Goal: Task Accomplishment & Management: Manage account settings

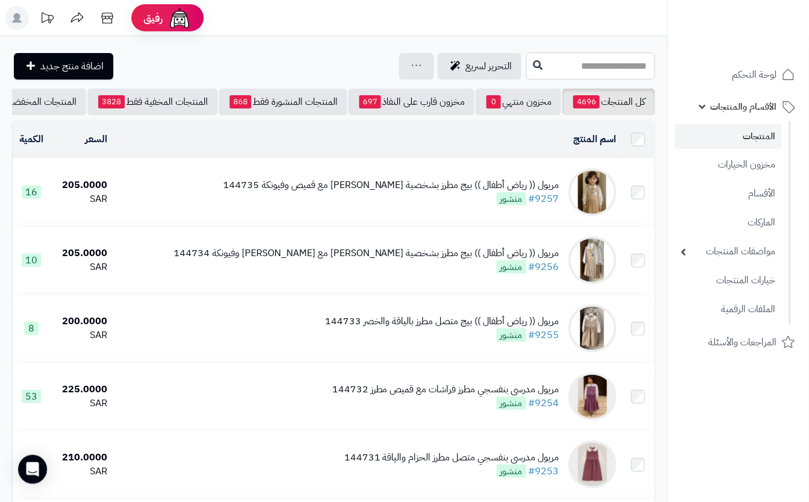
click at [527, 74] on input "text" at bounding box center [591, 65] width 129 height 27
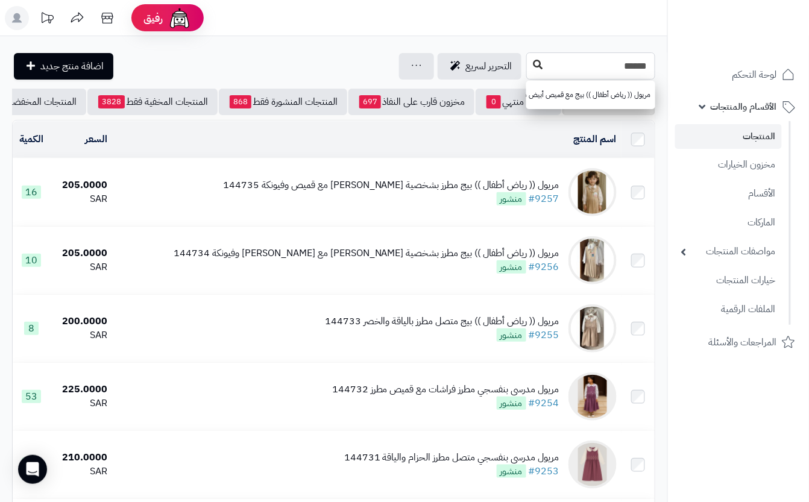
type input "******"
click at [529, 72] on button at bounding box center [538, 65] width 18 height 23
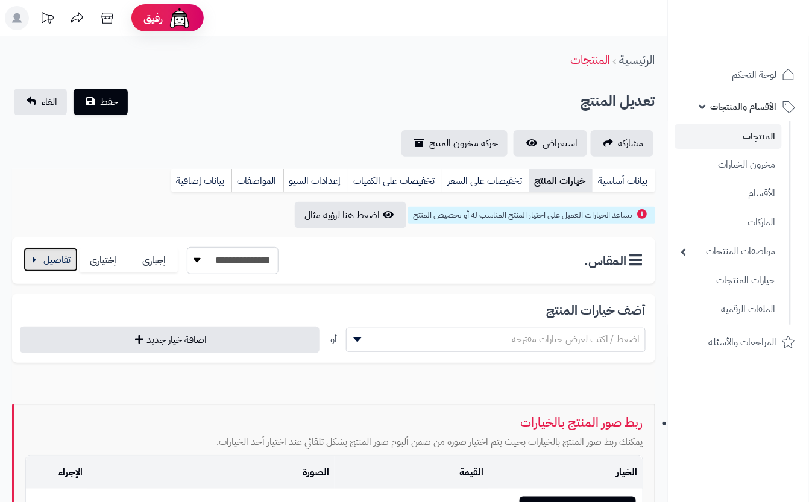
click at [54, 259] on button "button" at bounding box center [51, 260] width 54 height 24
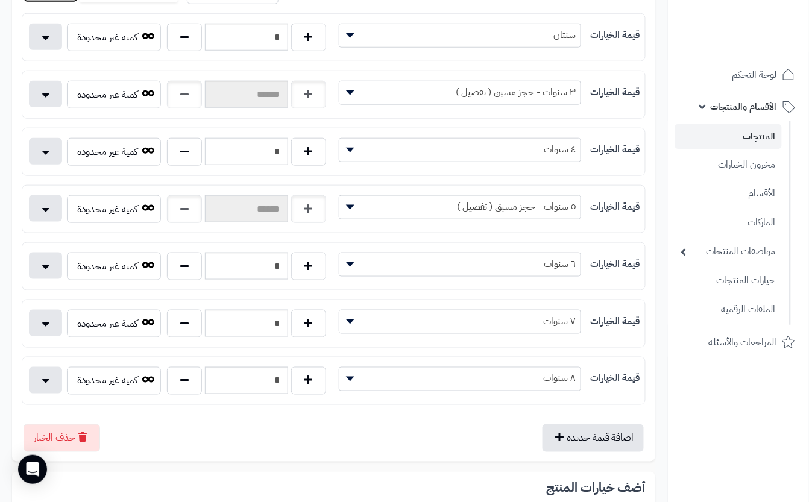
scroll to position [241, 0]
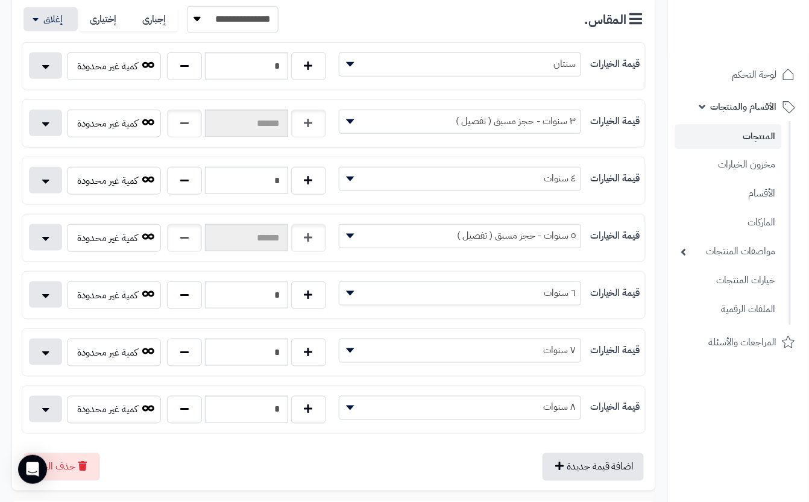
click at [350, 411] on b at bounding box center [350, 408] width 8 height 5
click at [739, 417] on nav "لوحة التحكم الأقسام والمنتجات المنتجات مخزون الخيارات الأقسام الماركات مواصفات …" at bounding box center [739, 266] width 142 height 502
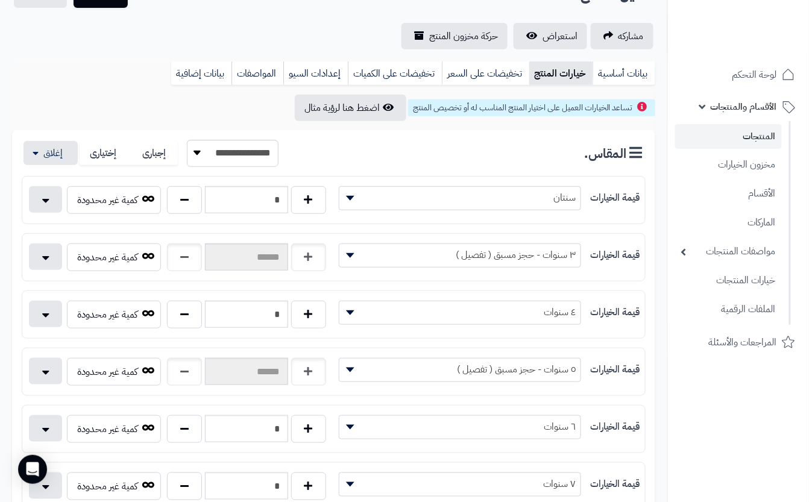
scroll to position [0, 0]
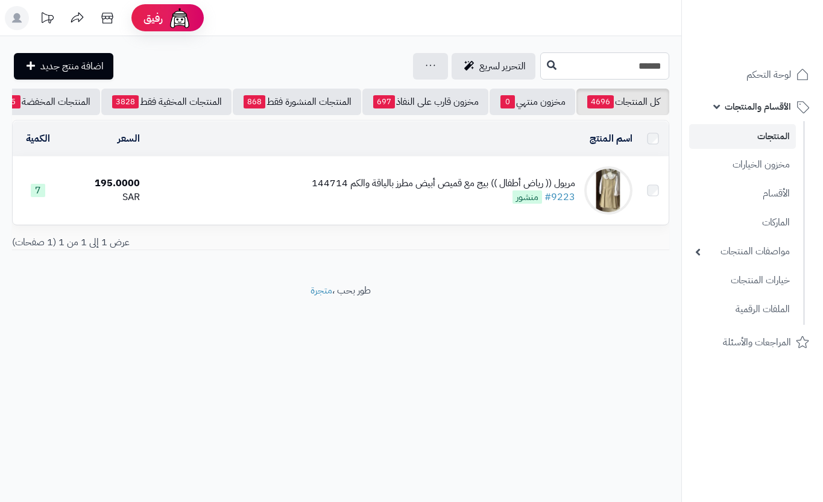
click at [614, 71] on input "******" at bounding box center [604, 65] width 129 height 27
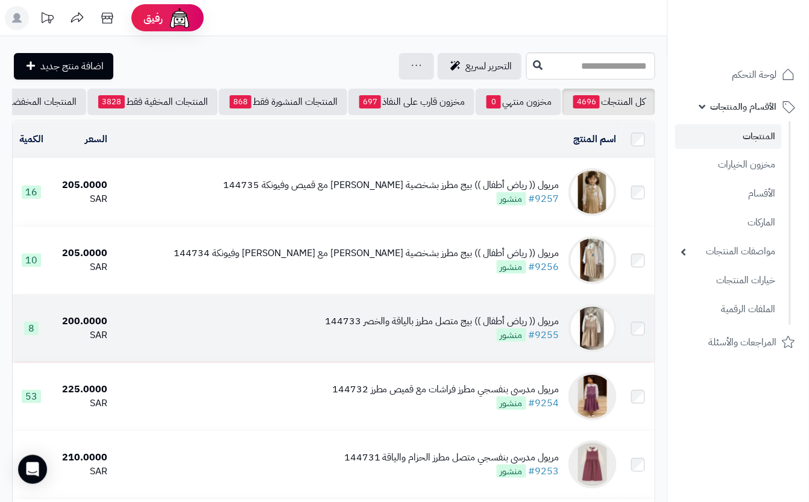
click at [300, 339] on td "مريول (( رياض أطفال )) بيج متصل مطرز بالياقة والخصر 144733 #9255 منشور" at bounding box center [367, 329] width 510 height 68
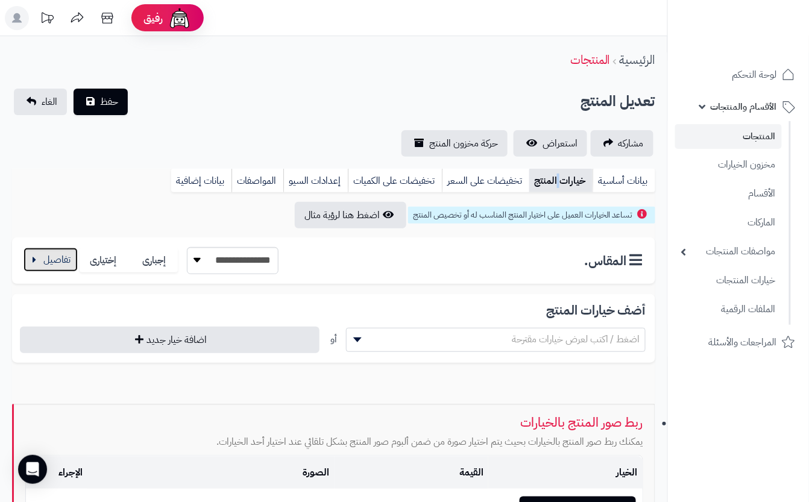
click at [33, 259] on button "button" at bounding box center [51, 260] width 54 height 24
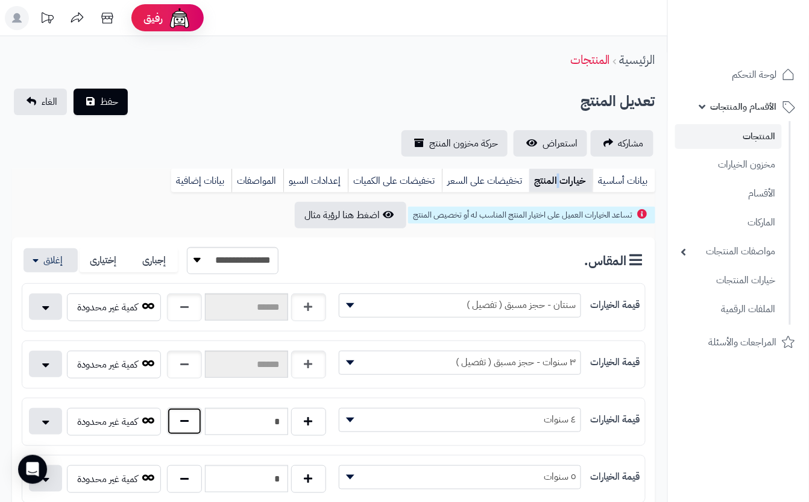
click at [183, 428] on button "button" at bounding box center [184, 422] width 35 height 28
type input "*"
click at [292, 99] on div "تعديل المنتج حفظ الغاء" at bounding box center [334, 102] width 644 height 27
click at [100, 107] on span "حفظ" at bounding box center [109, 101] width 18 height 14
